Goal: Information Seeking & Learning: Find specific page/section

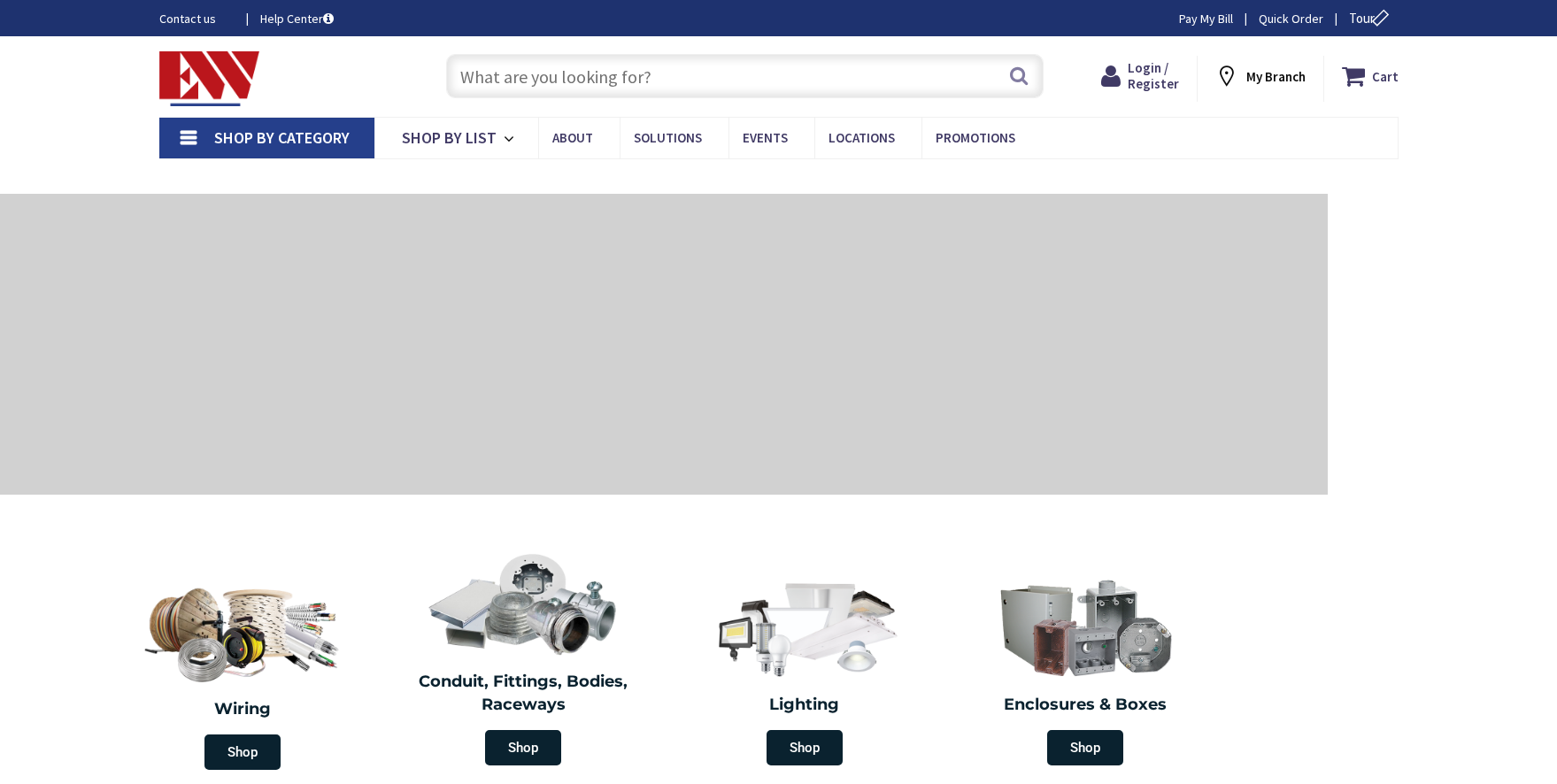
click at [613, 90] on input "text" at bounding box center [745, 76] width 598 height 44
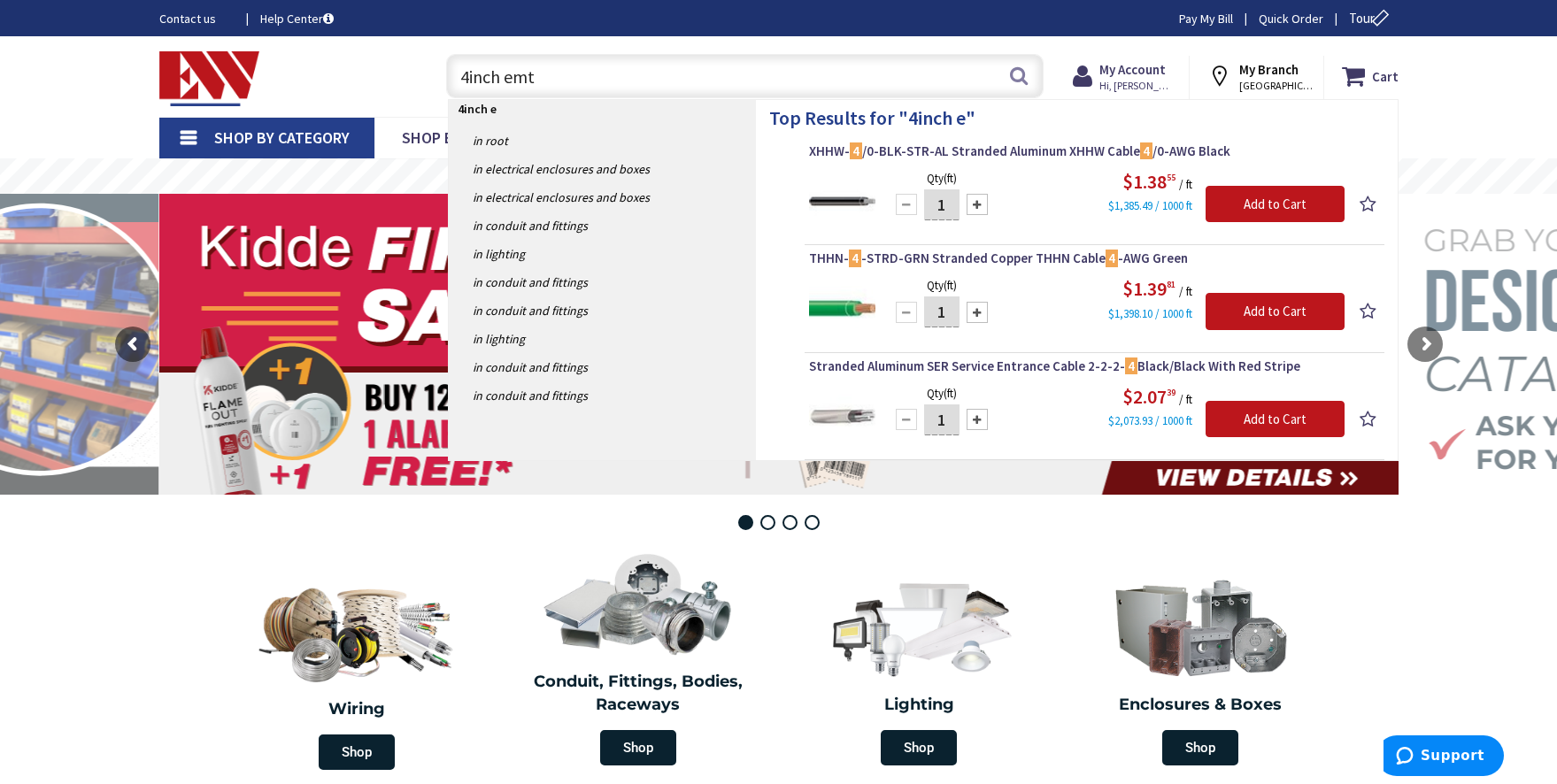
type input "4inch emt"
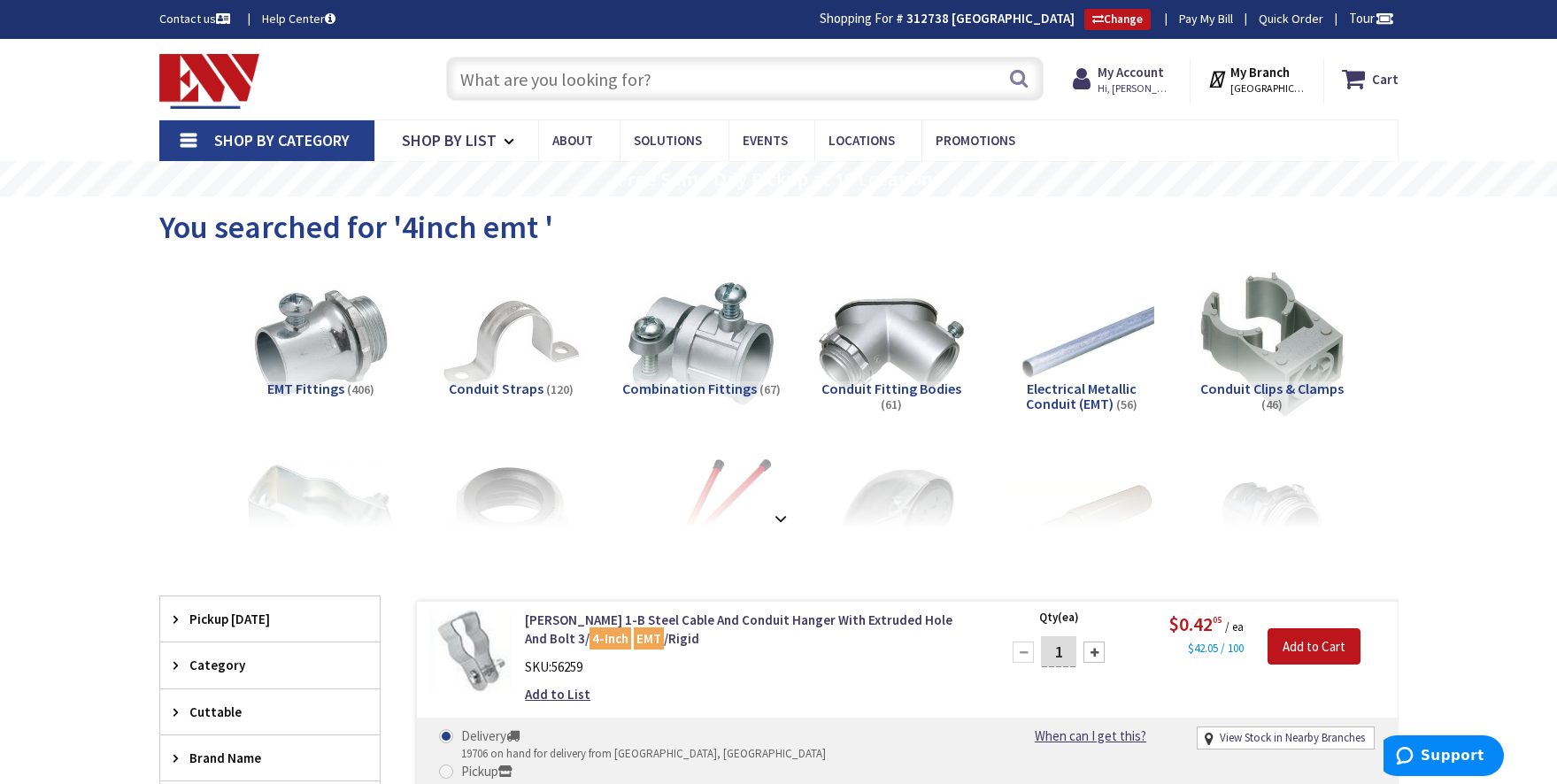
click at [747, 81] on input "text" at bounding box center [745, 79] width 598 height 44
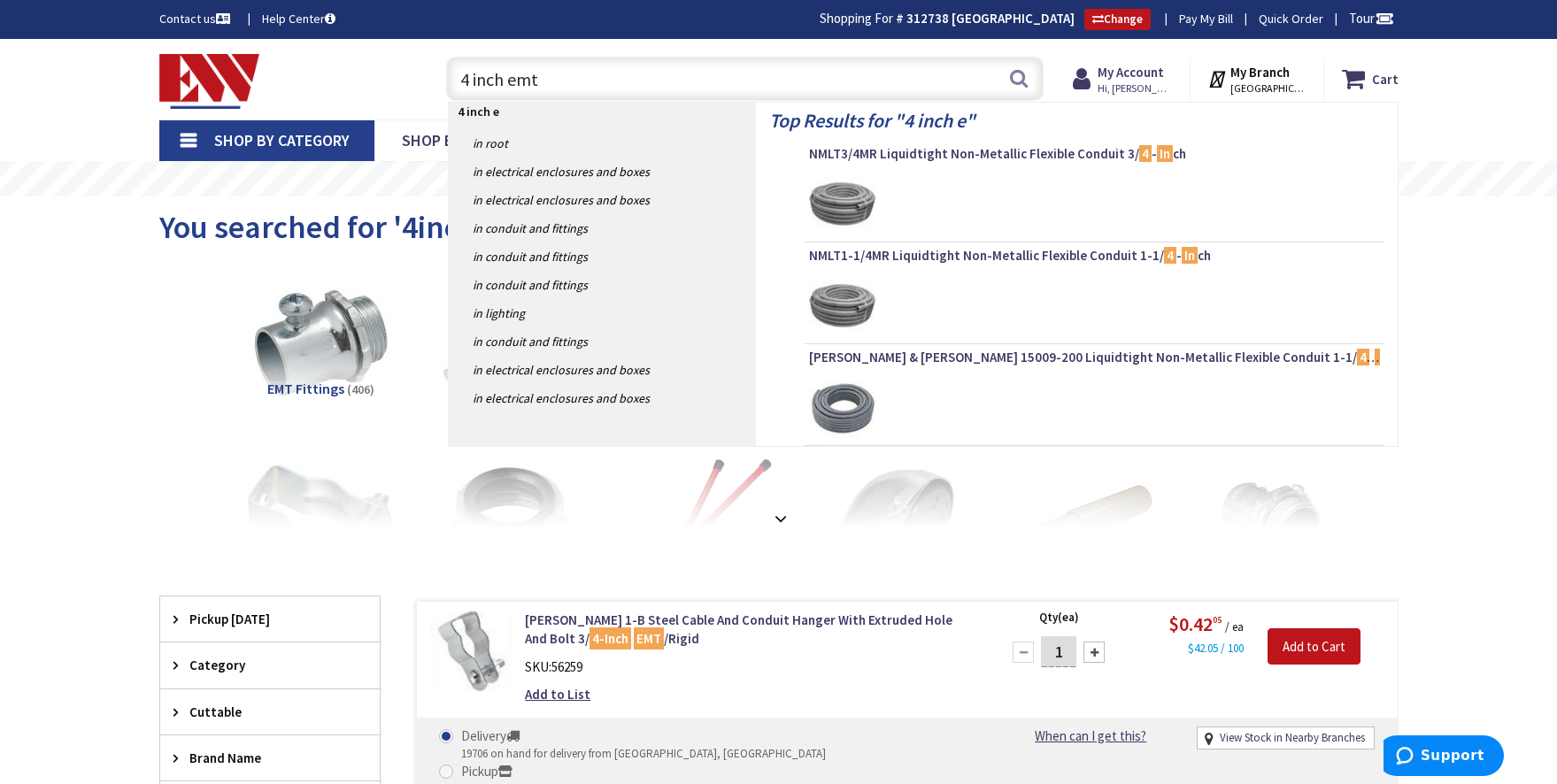
type input "4 inch emt"
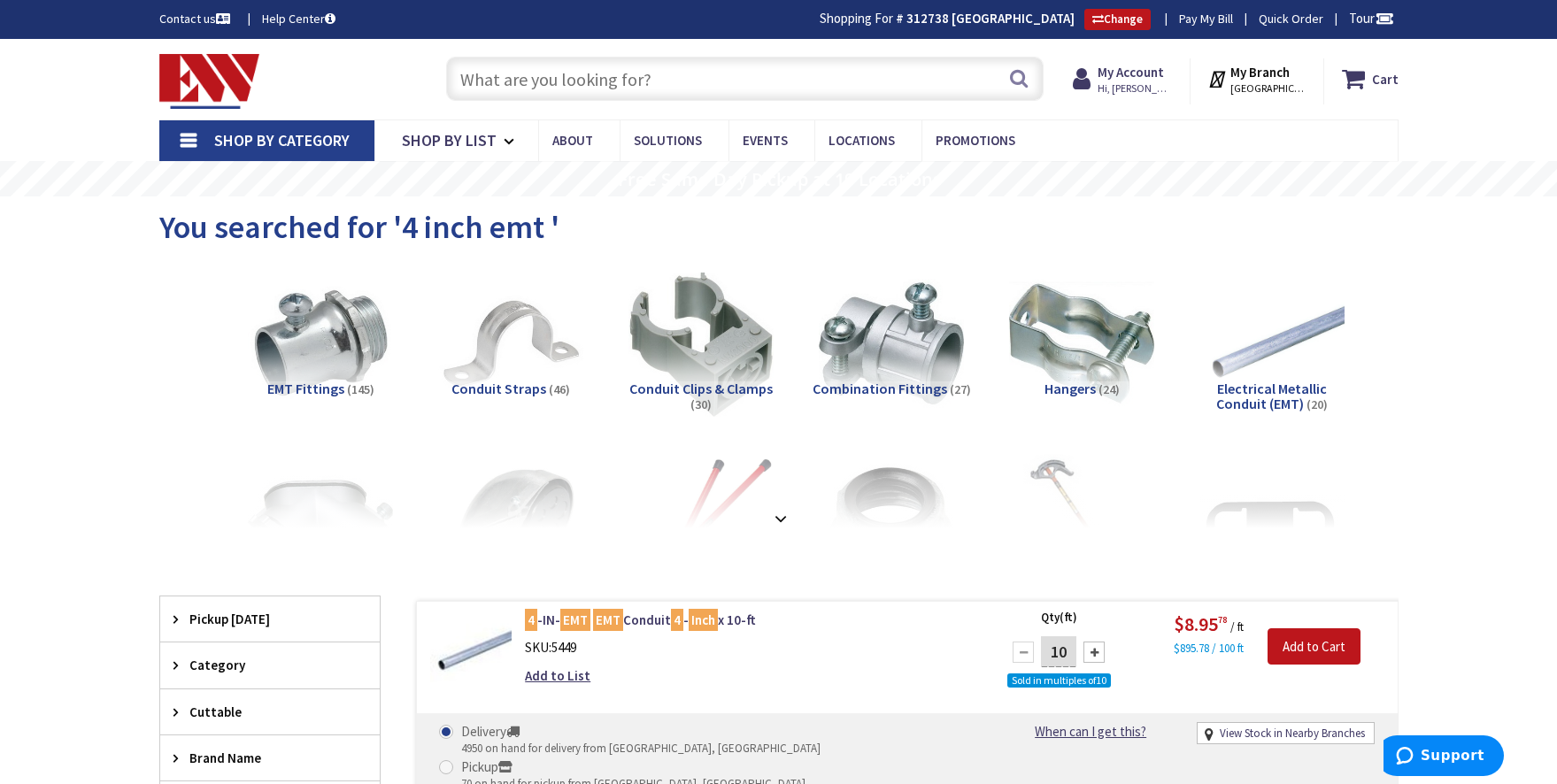
click at [623, 82] on input "text" at bounding box center [745, 79] width 598 height 44
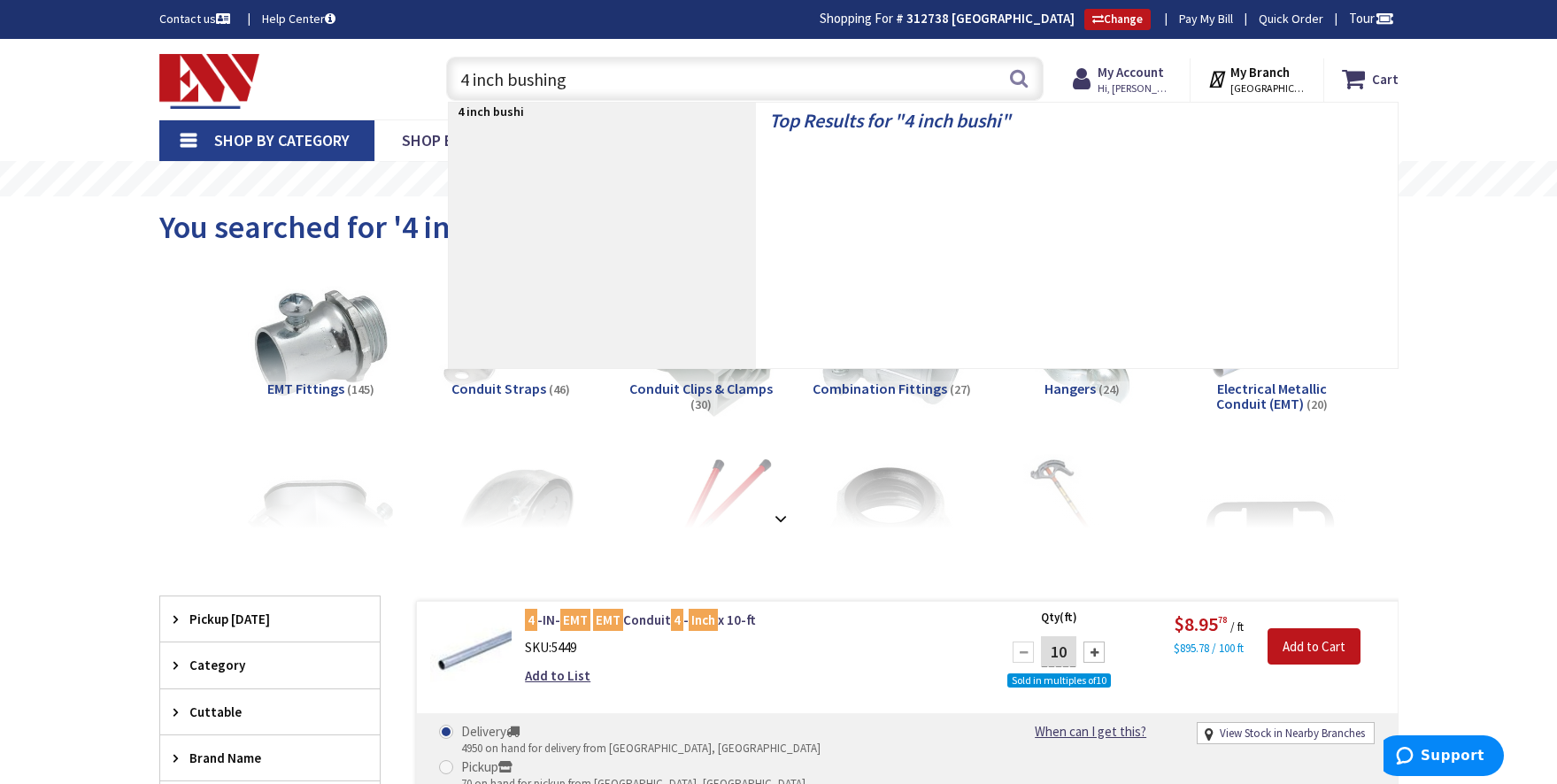
type input "4 inch bushing"
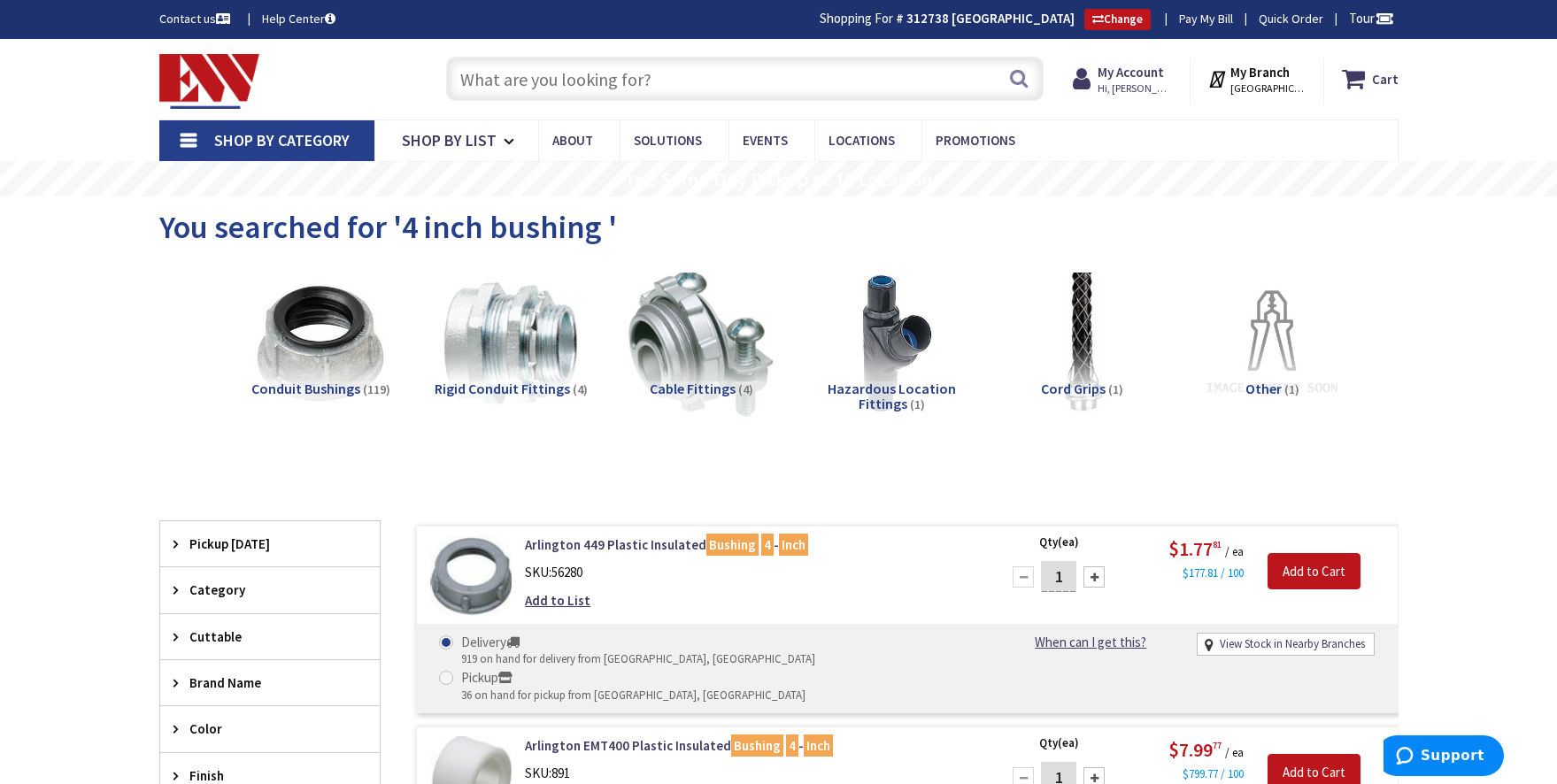
click at [686, 83] on input "text" at bounding box center [745, 79] width 598 height 44
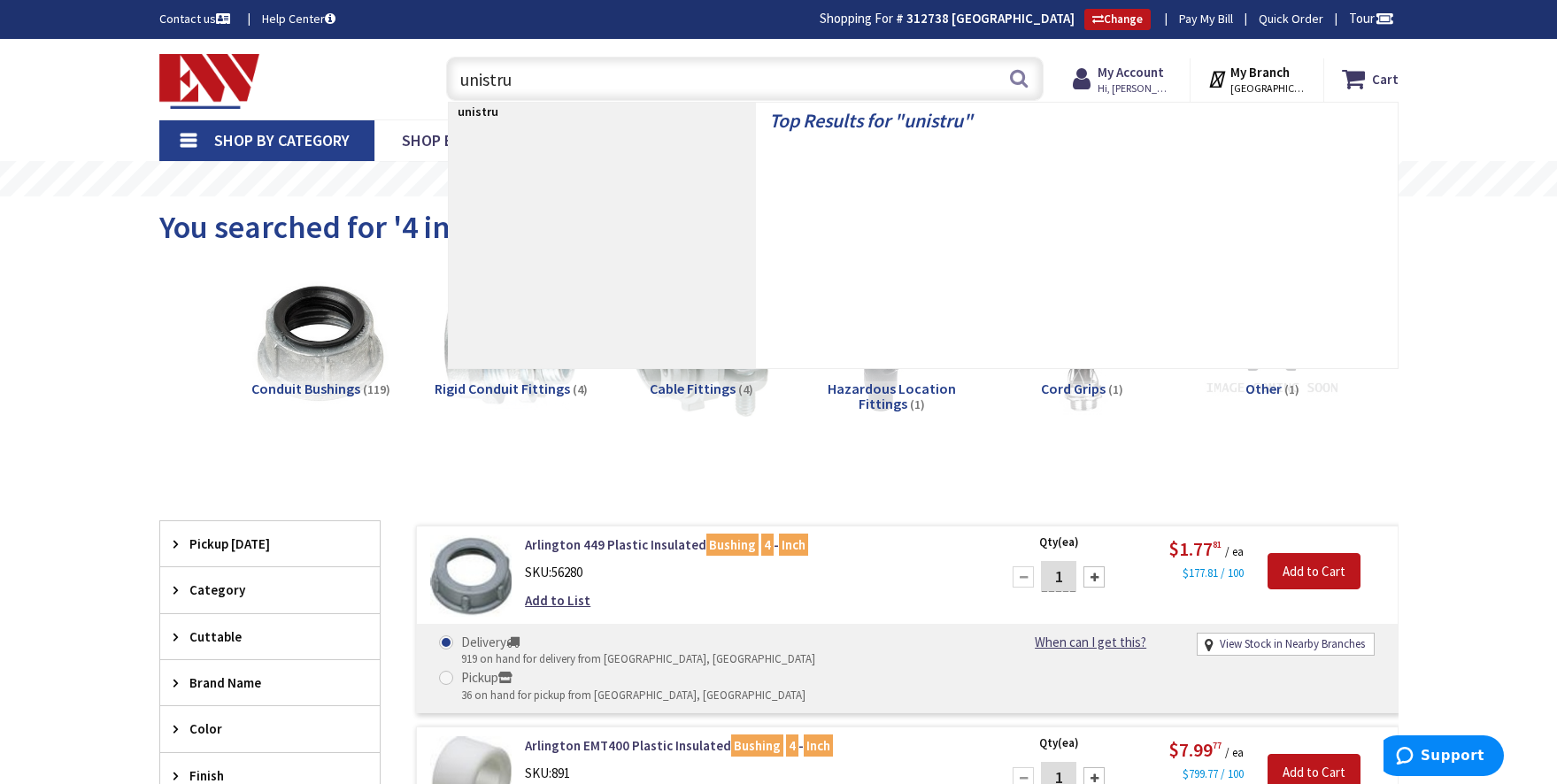
type input "unistrut"
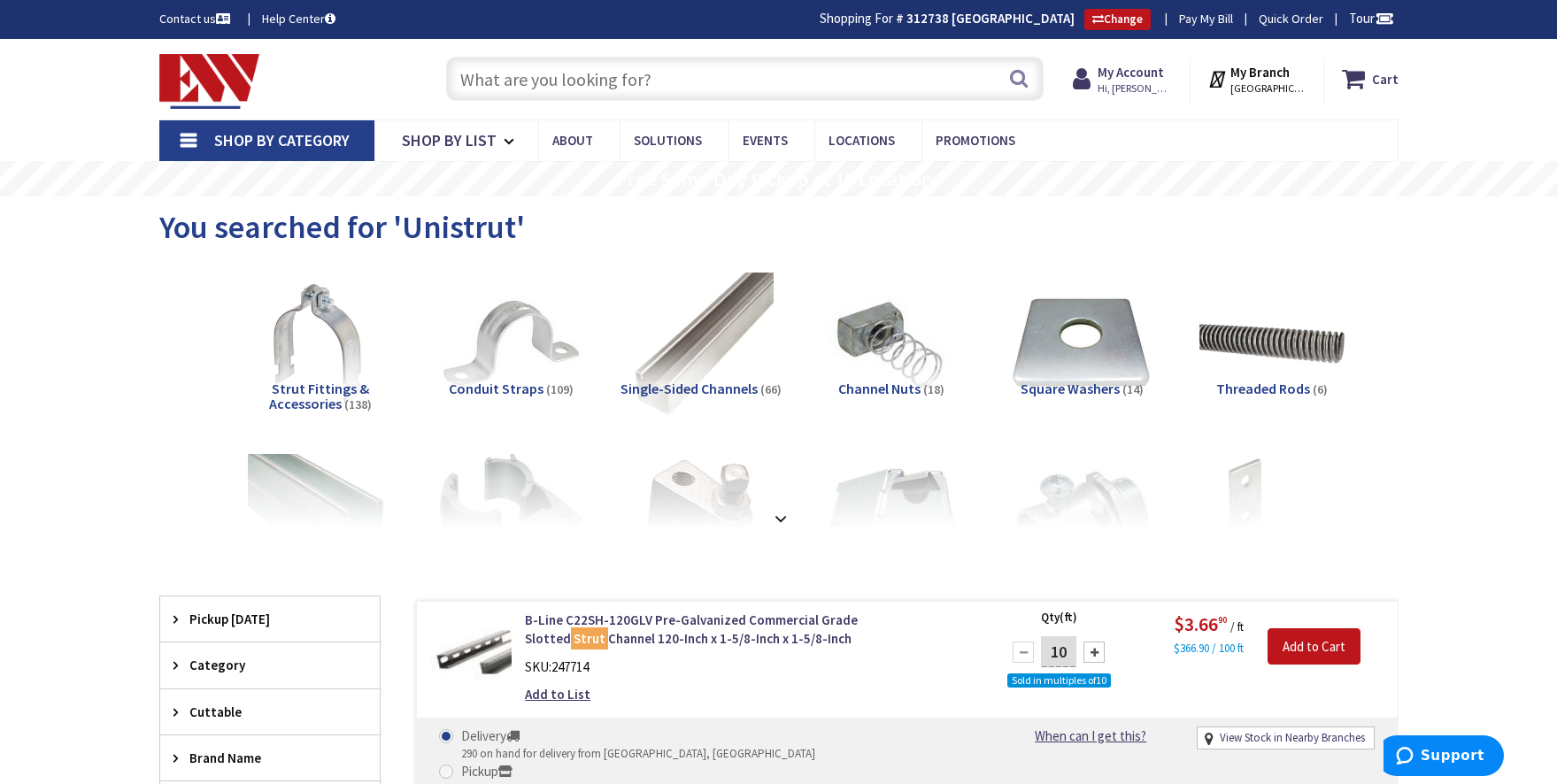
click at [615, 81] on input "text" at bounding box center [745, 79] width 598 height 44
type input "500 kcmil"
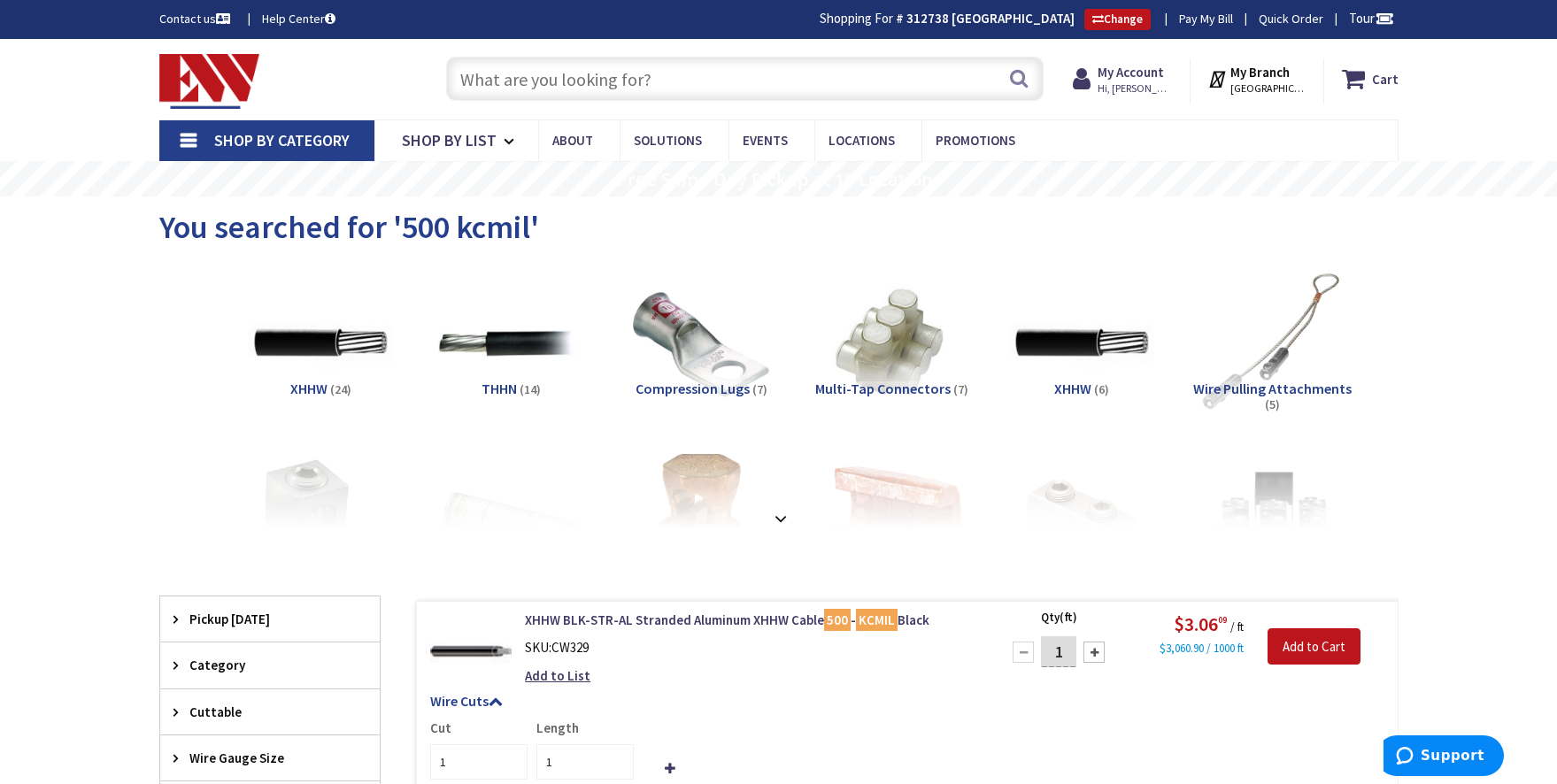
click at [766, 72] on input "text" at bounding box center [745, 79] width 598 height 44
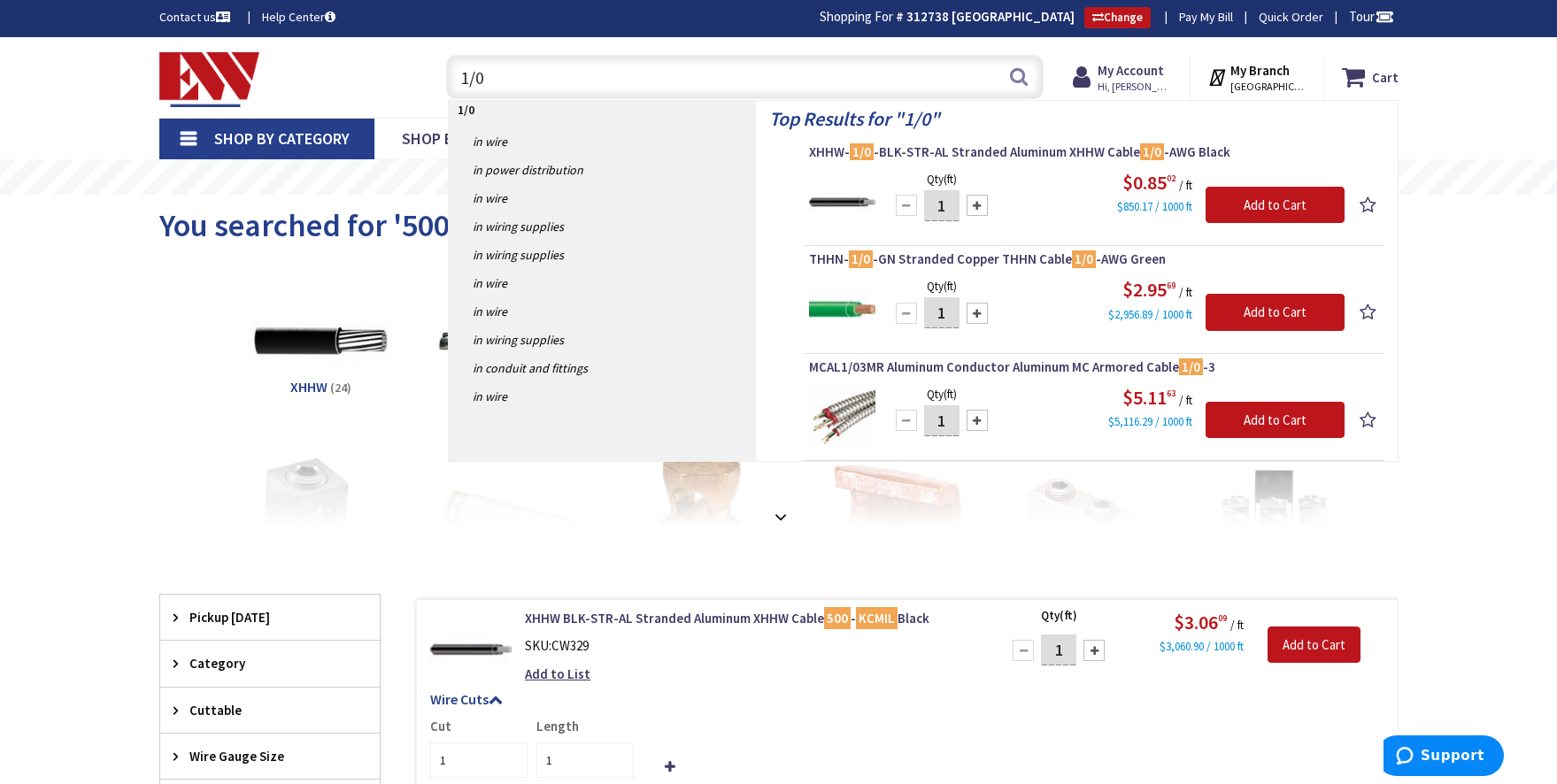
click at [539, 78] on input "1/0" at bounding box center [745, 77] width 598 height 44
type input "1"
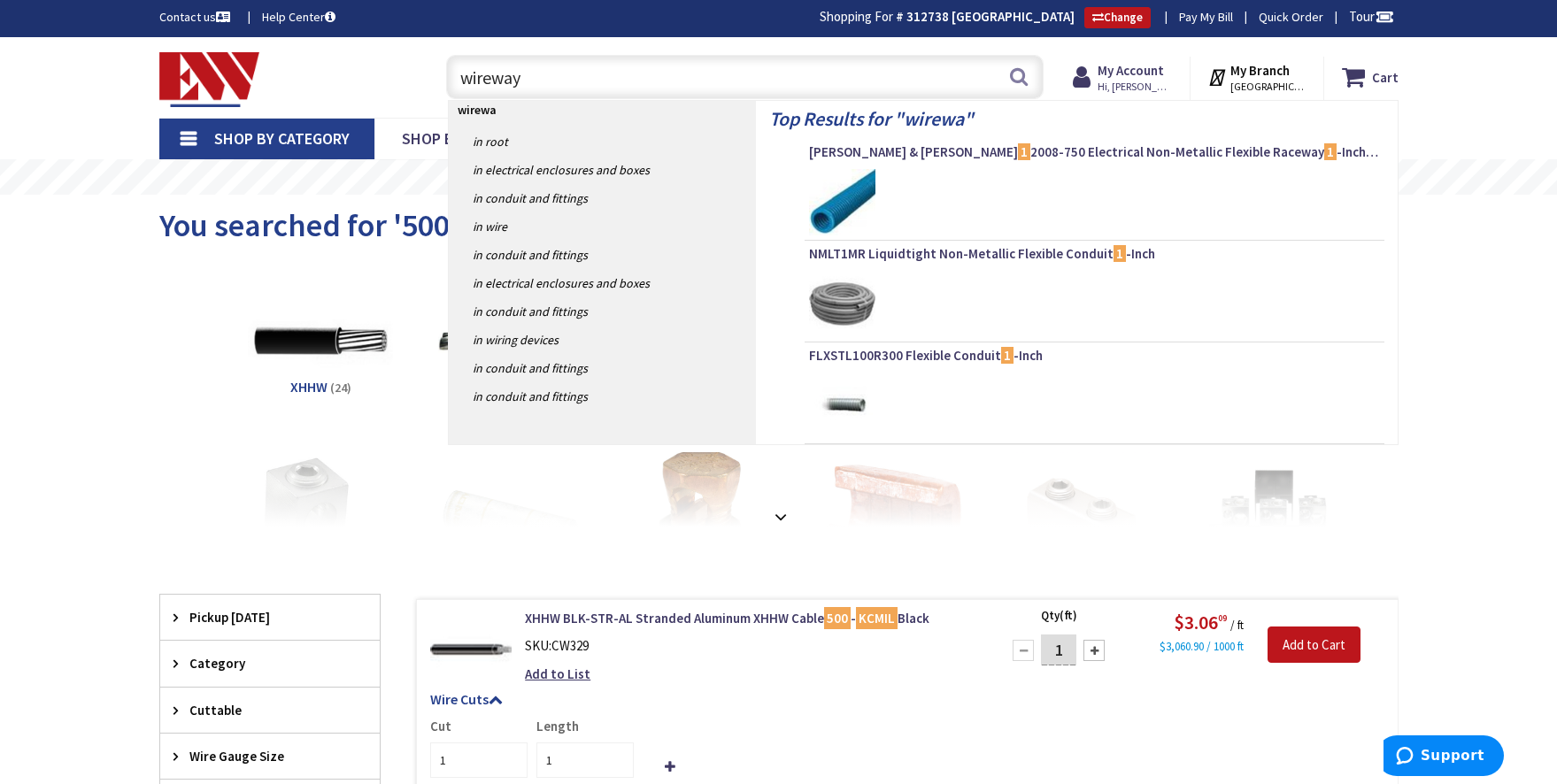
type input "wireway"
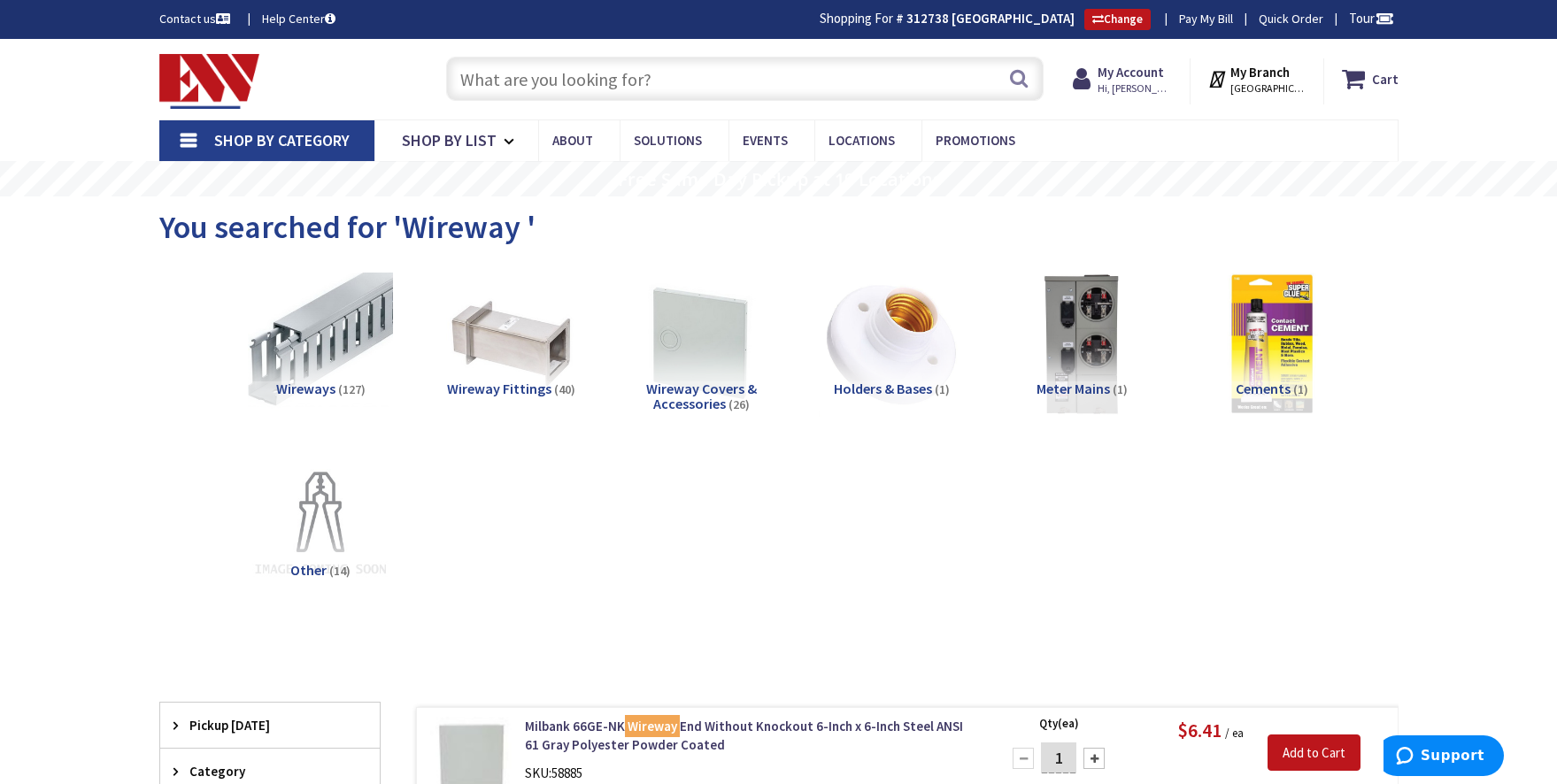
click at [637, 83] on input "text" at bounding box center [745, 79] width 598 height 44
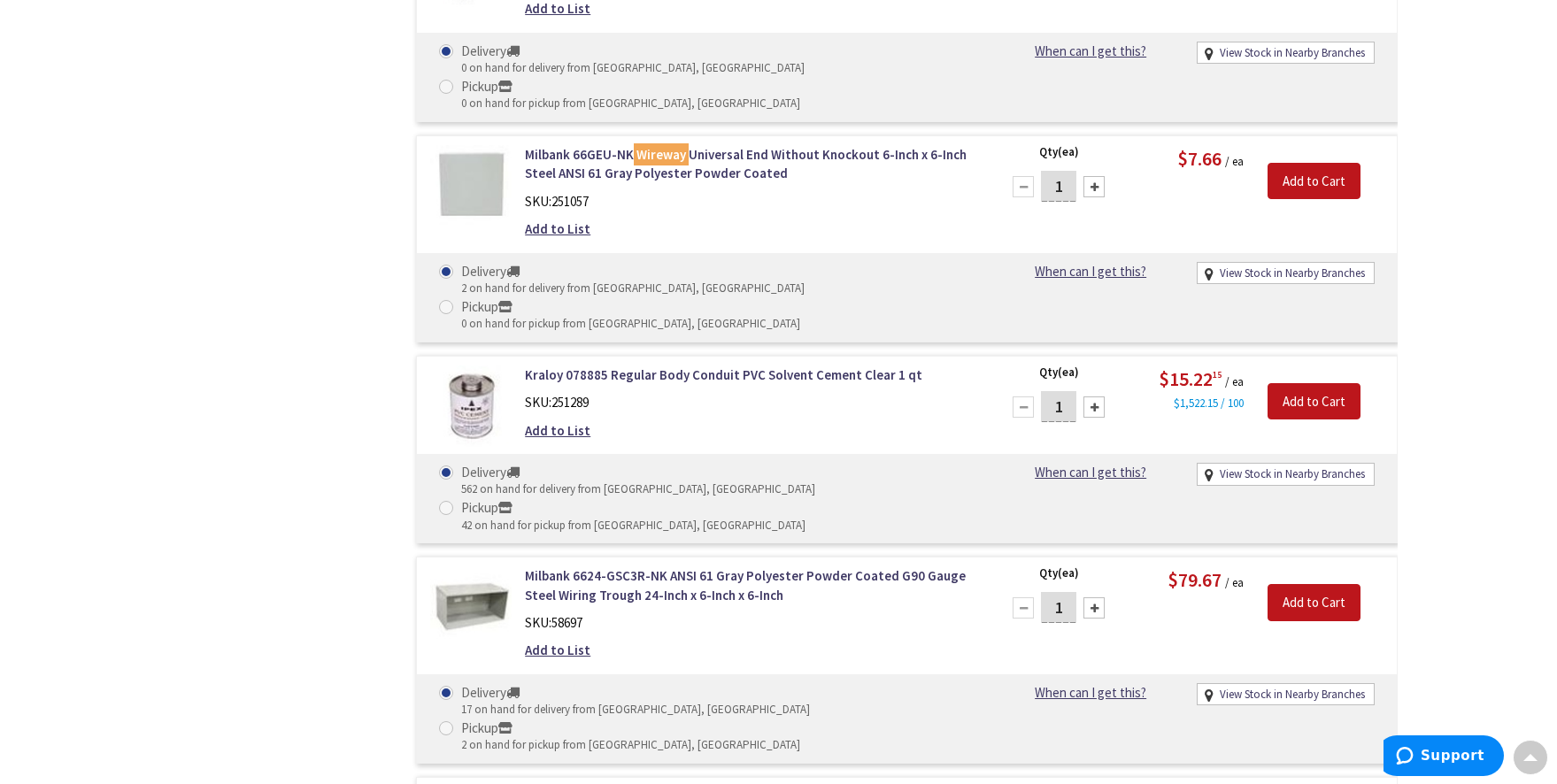
scroll to position [13793, 0]
